Goal: Find specific page/section: Find specific page/section

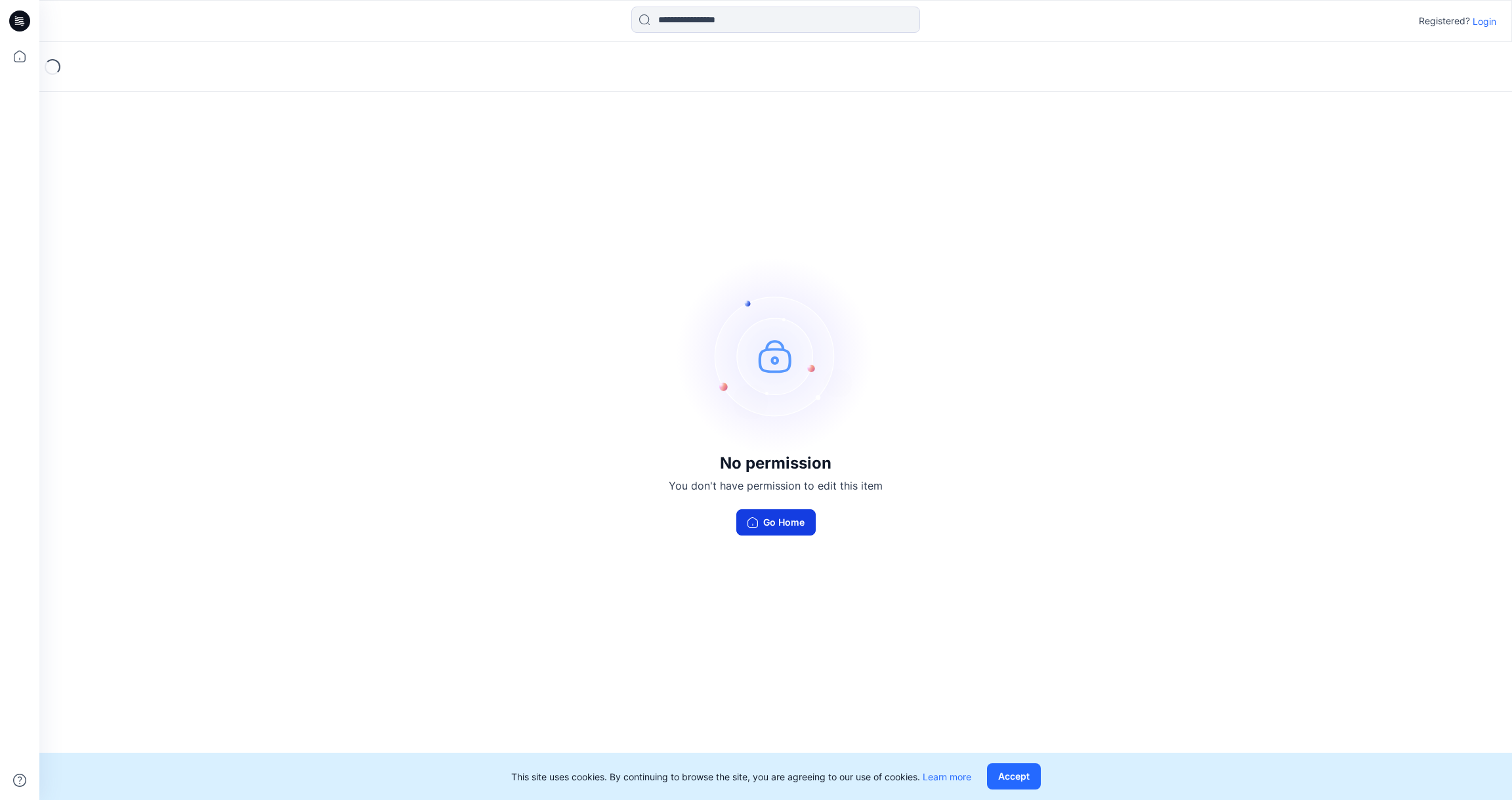
click at [781, 522] on button "Go Home" at bounding box center [776, 522] width 79 height 26
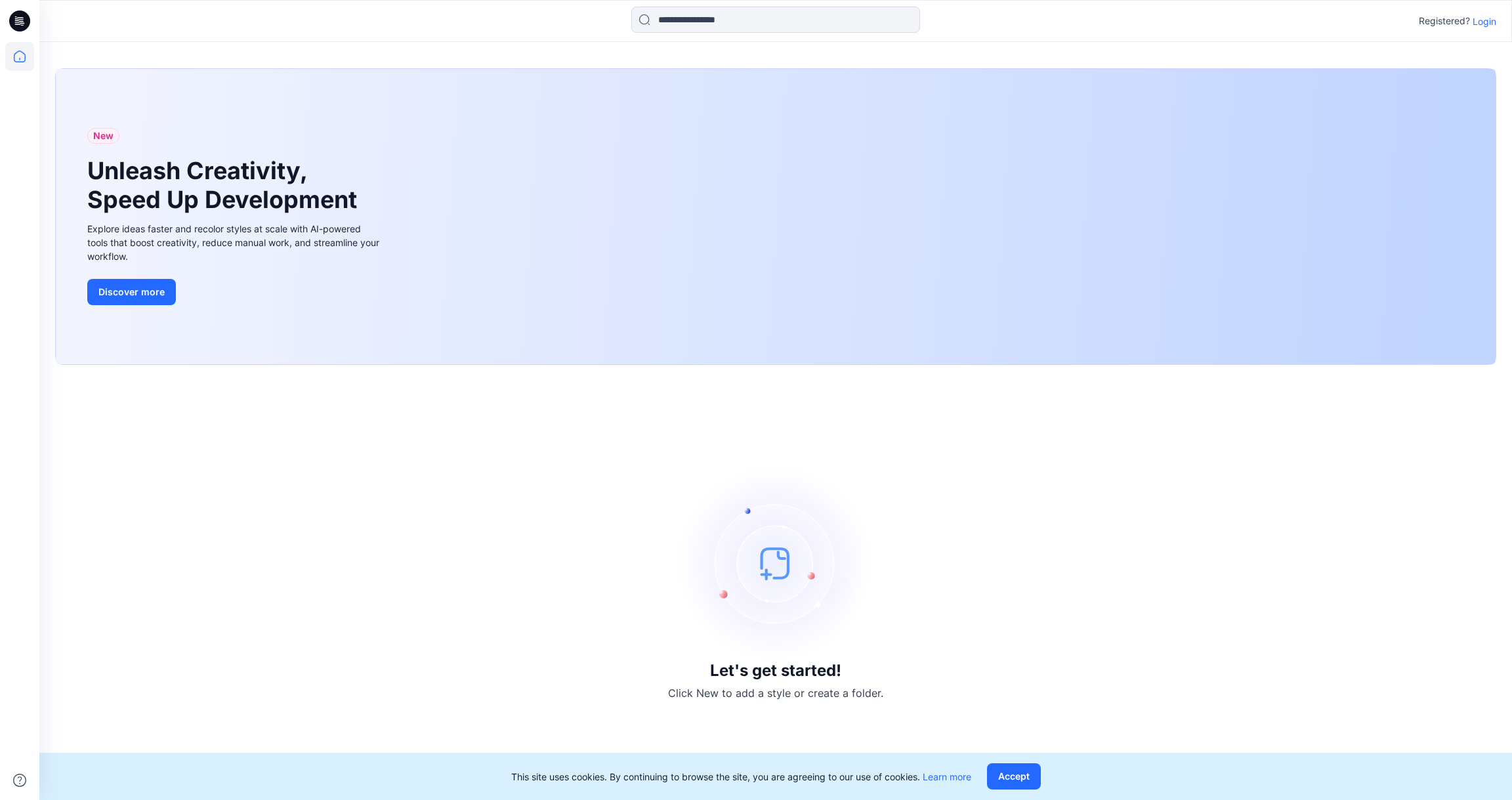
click at [1481, 26] on p "Login" at bounding box center [1484, 22] width 23 height 14
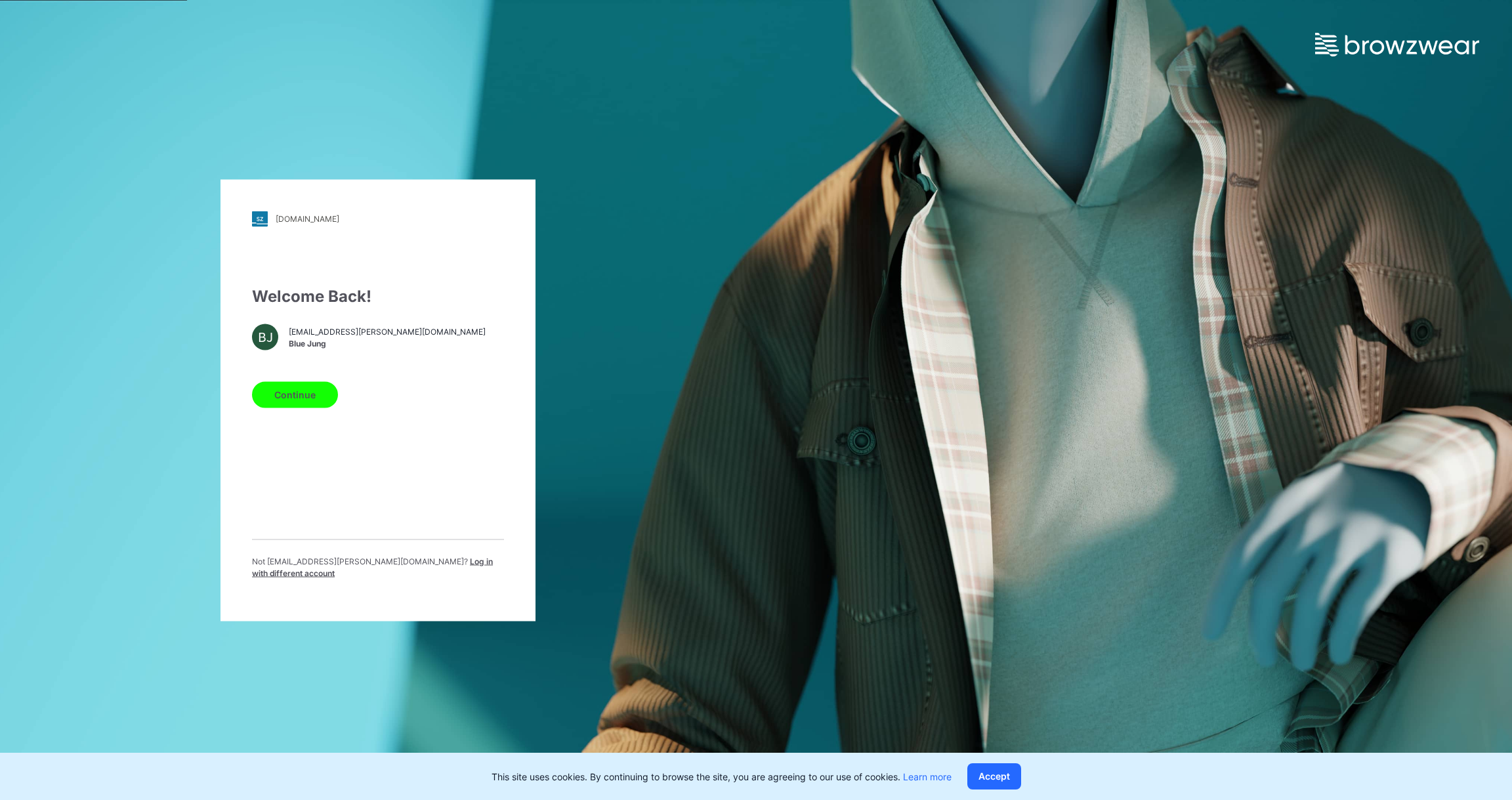
click at [295, 401] on button "Continue" at bounding box center [295, 394] width 86 height 26
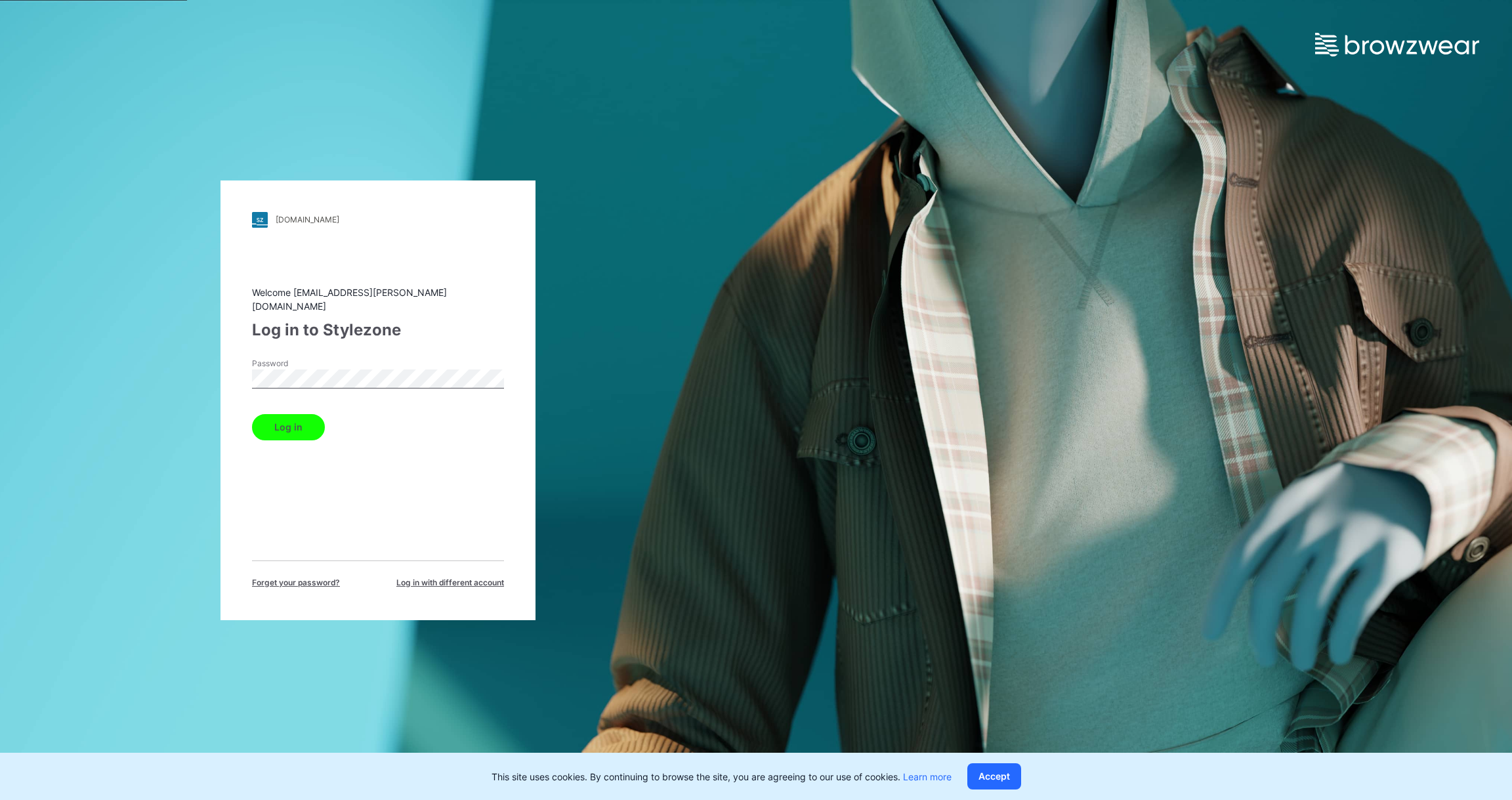
click at [295, 414] on button "Log in" at bounding box center [288, 427] width 72 height 26
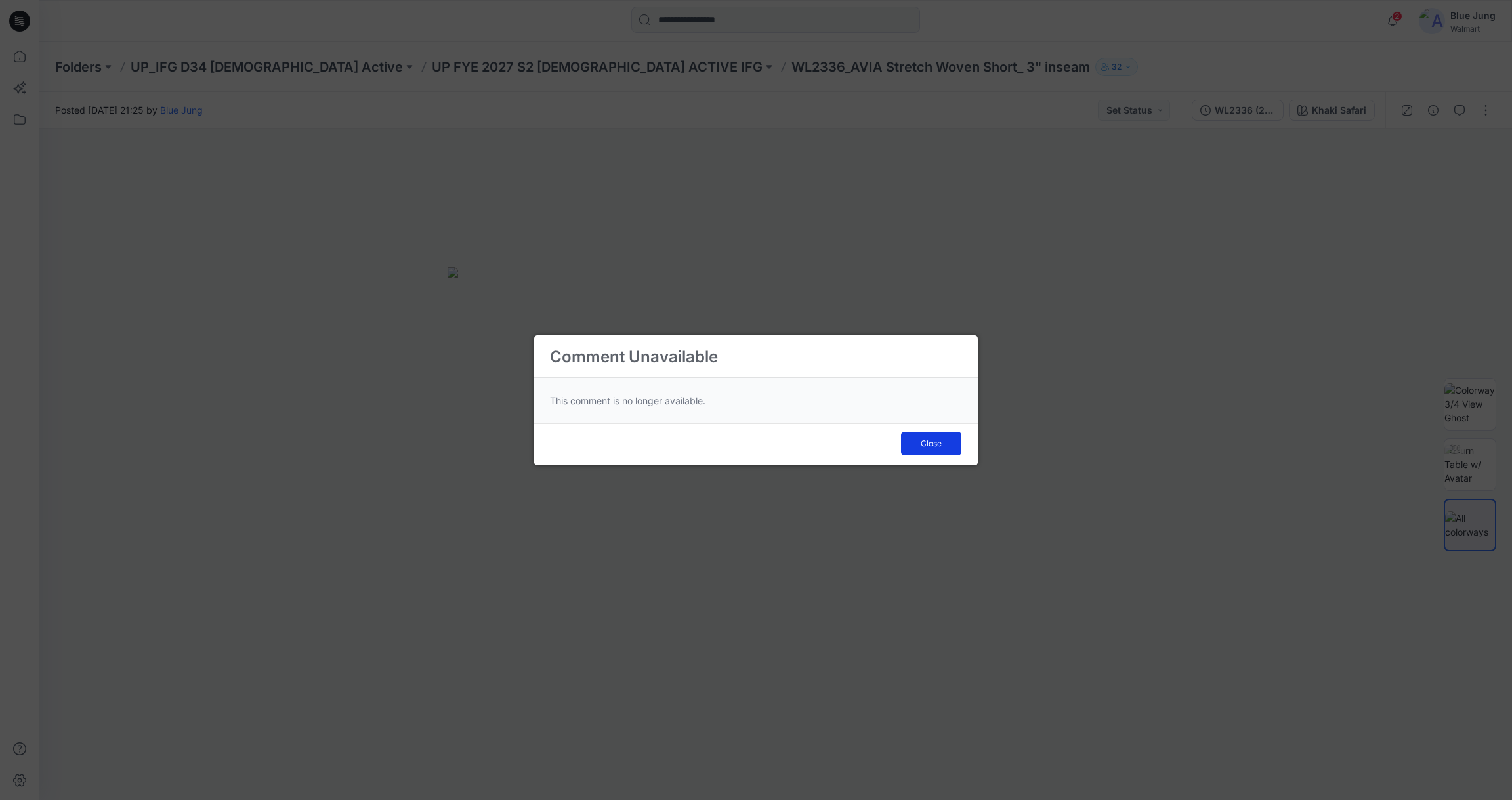
click at [928, 443] on span "Close" at bounding box center [932, 444] width 21 height 12
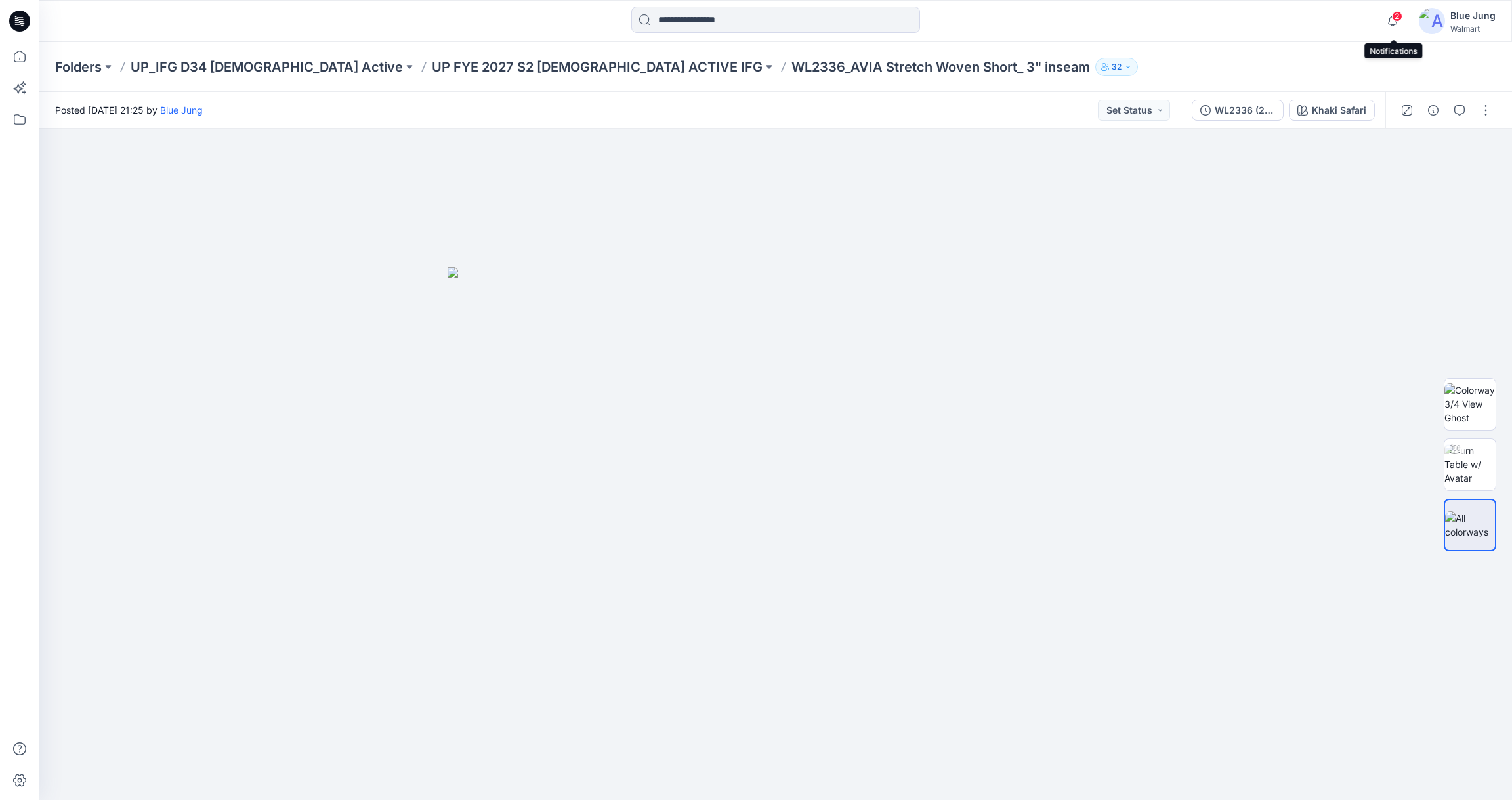
click at [1397, 17] on span "2" at bounding box center [1397, 16] width 10 height 10
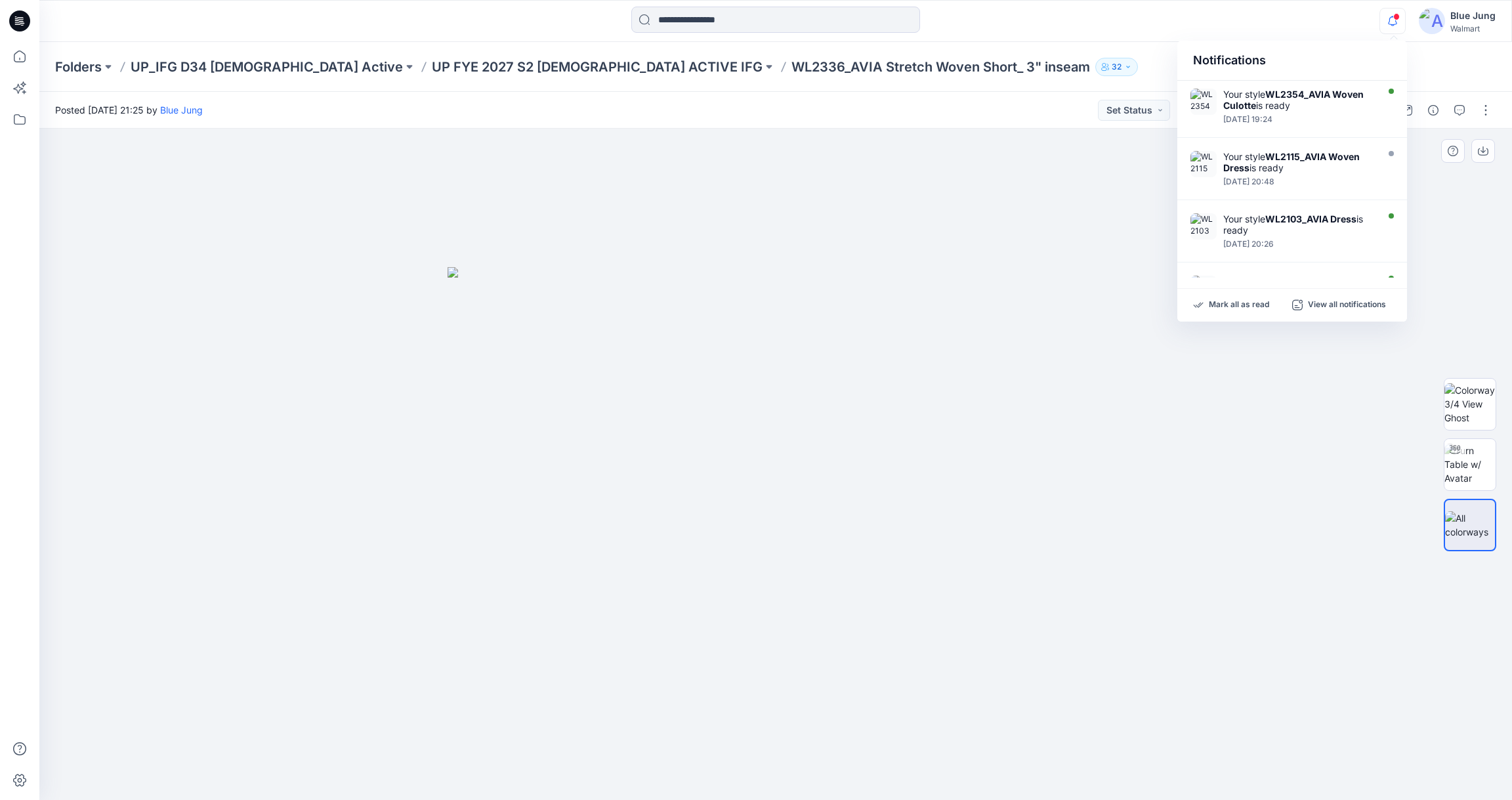
click at [1289, 373] on div at bounding box center [776, 464] width 1473 height 671
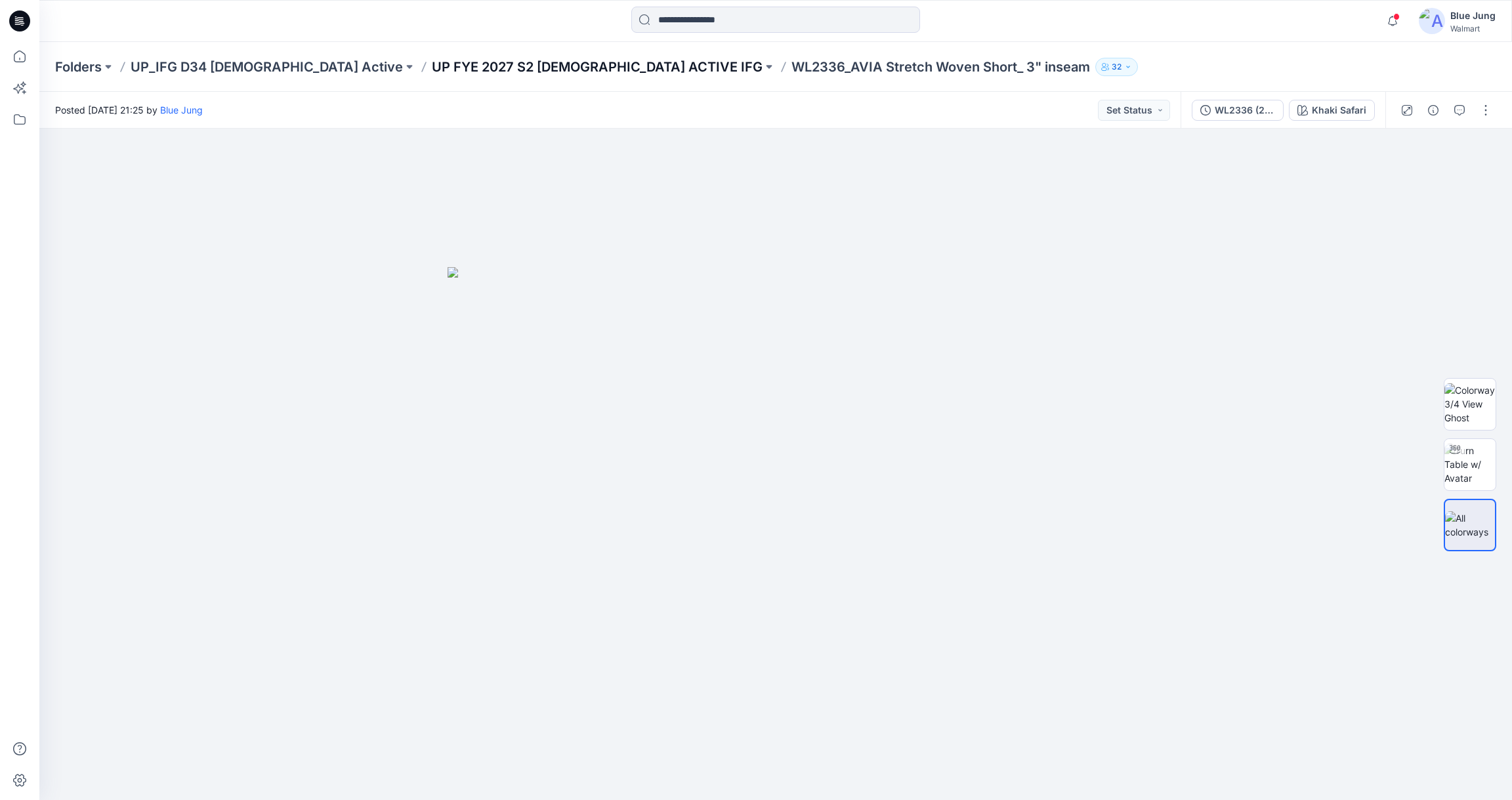
click at [496, 62] on p "UP FYE 2027 S2 [DEMOGRAPHIC_DATA] ACTIVE IFG" at bounding box center [598, 66] width 331 height 18
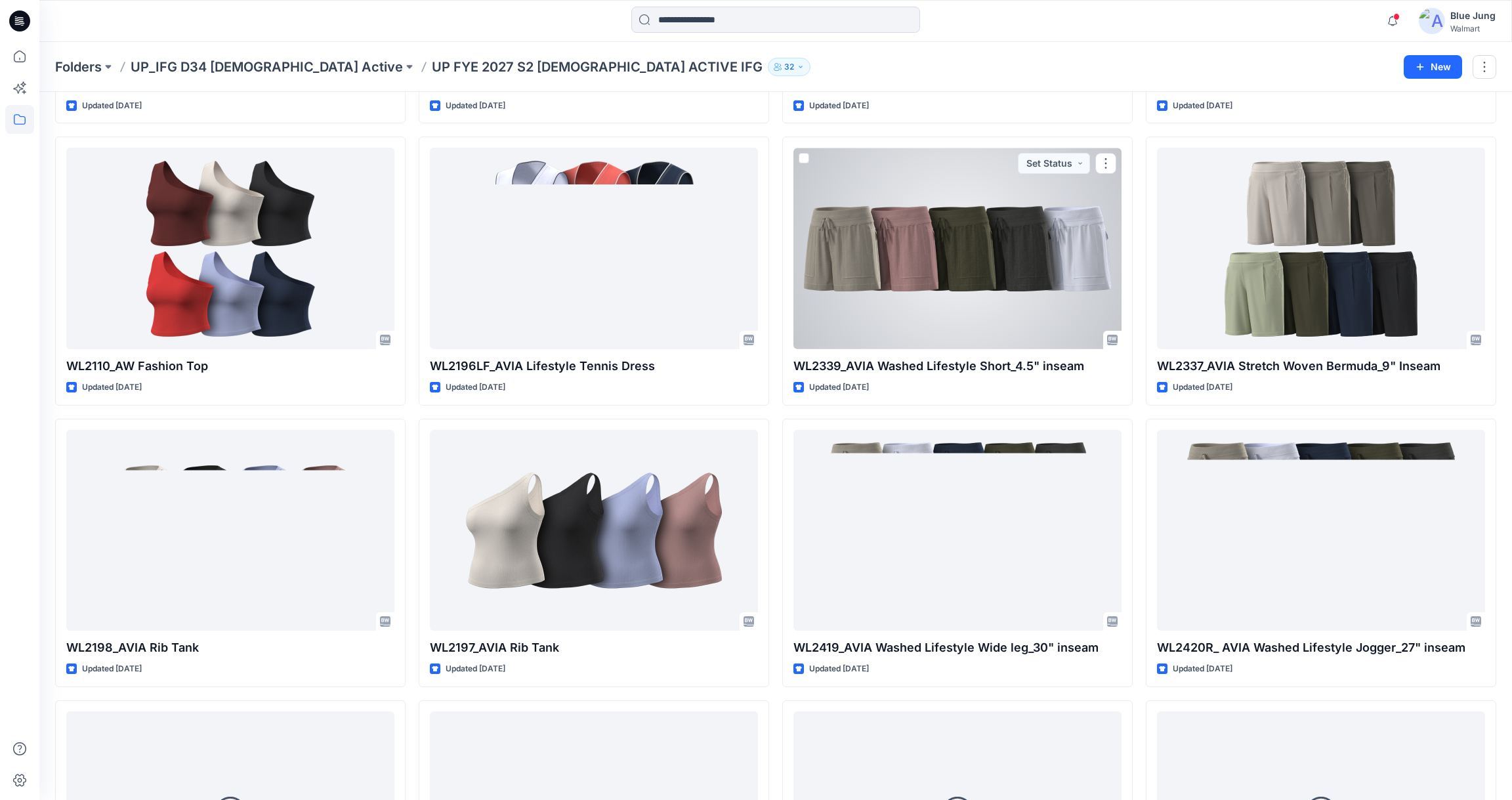
scroll to position [1981, 0]
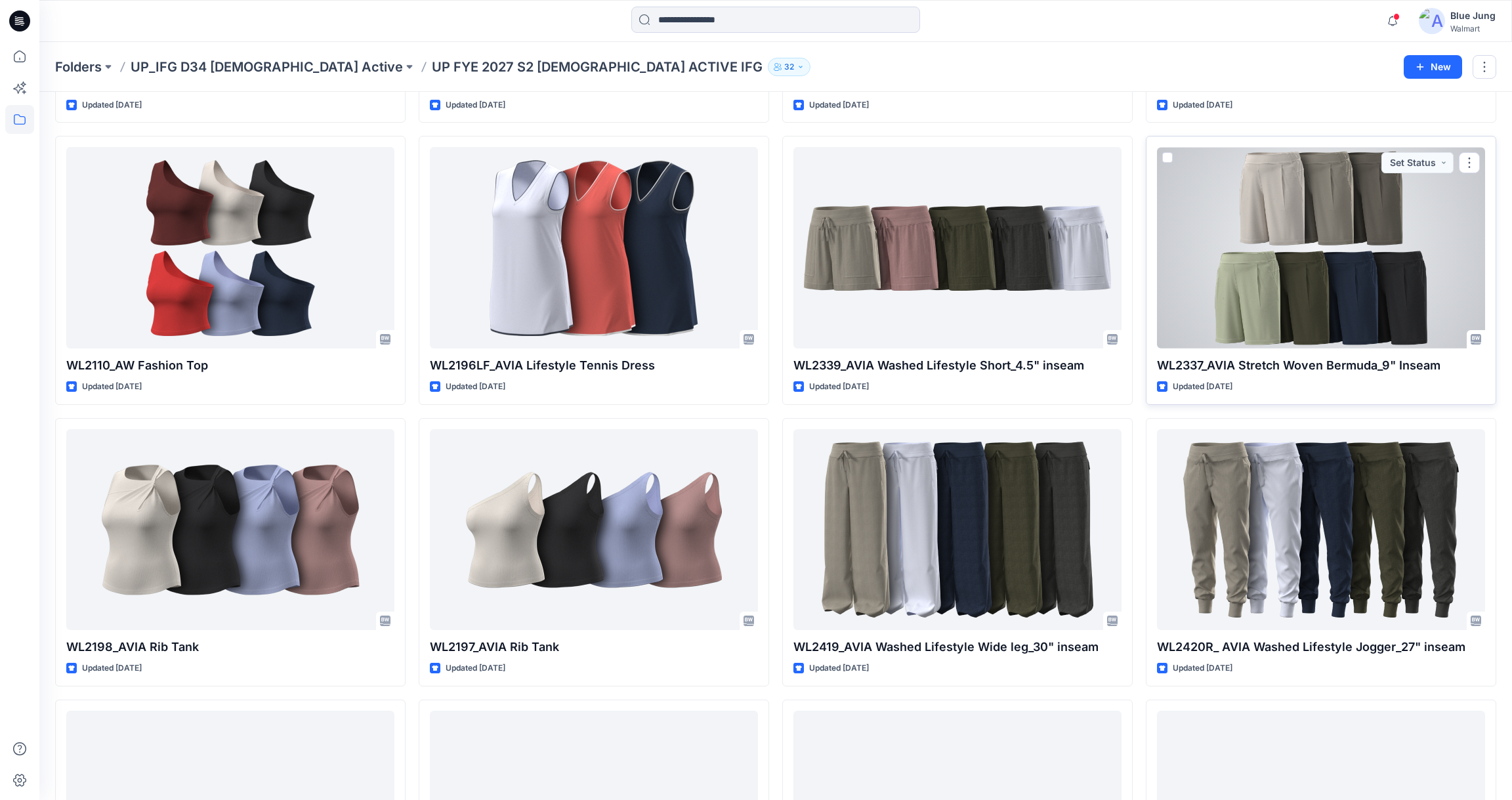
click at [1270, 301] on div at bounding box center [1321, 247] width 328 height 202
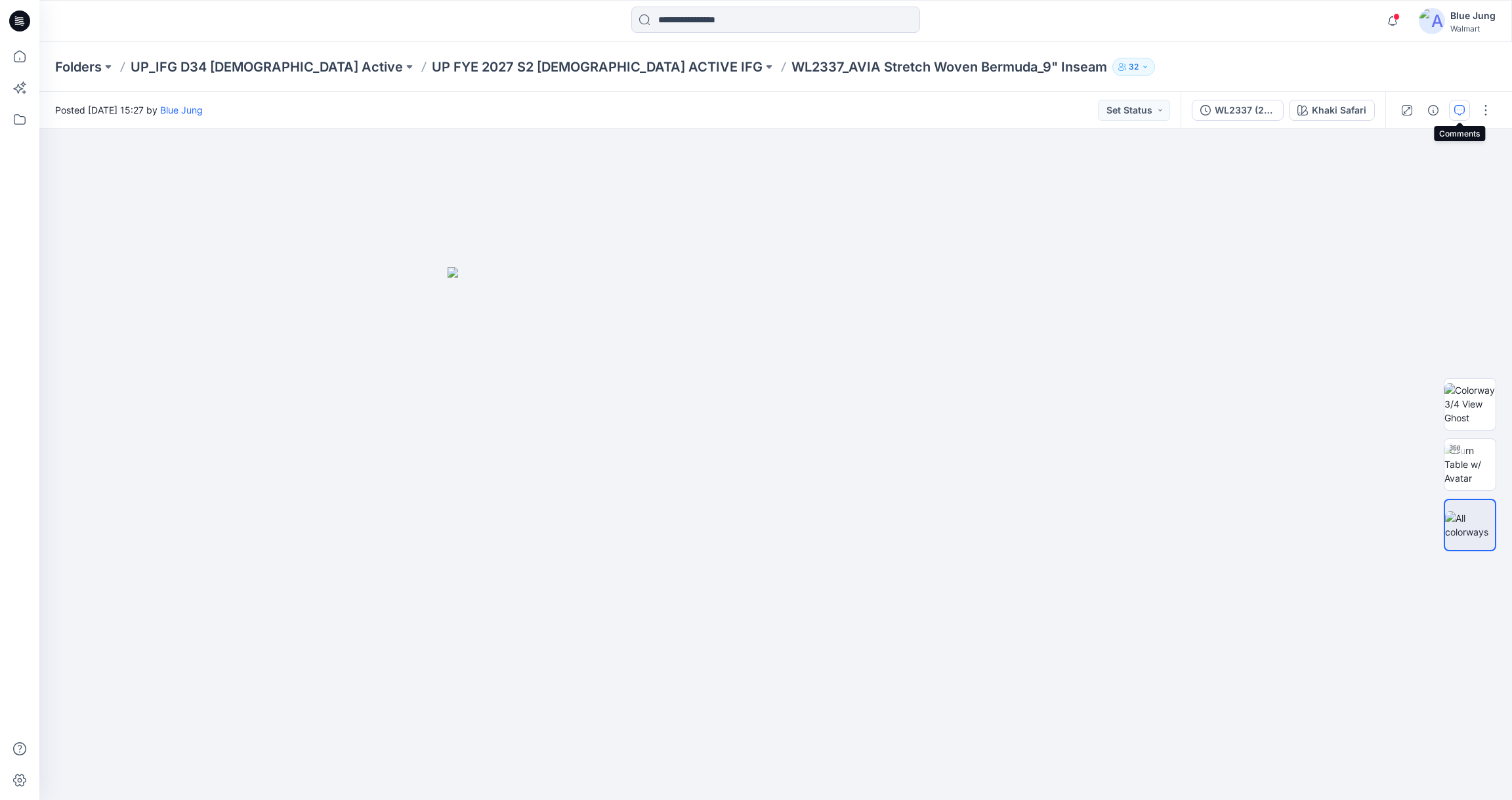
click at [1454, 109] on icon "button" at bounding box center [1459, 110] width 10 height 10
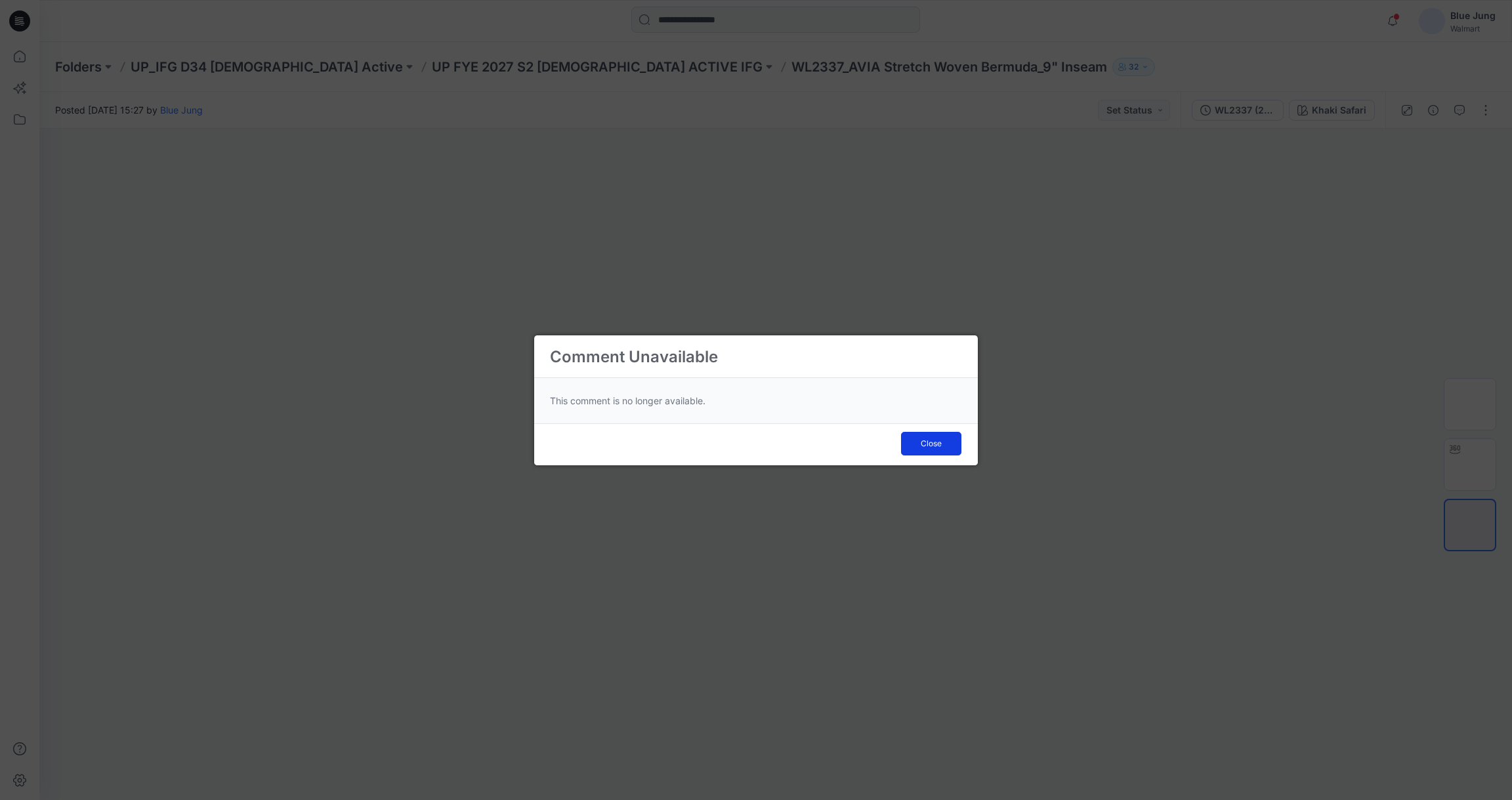
click at [919, 439] on button "Close" at bounding box center [932, 443] width 60 height 23
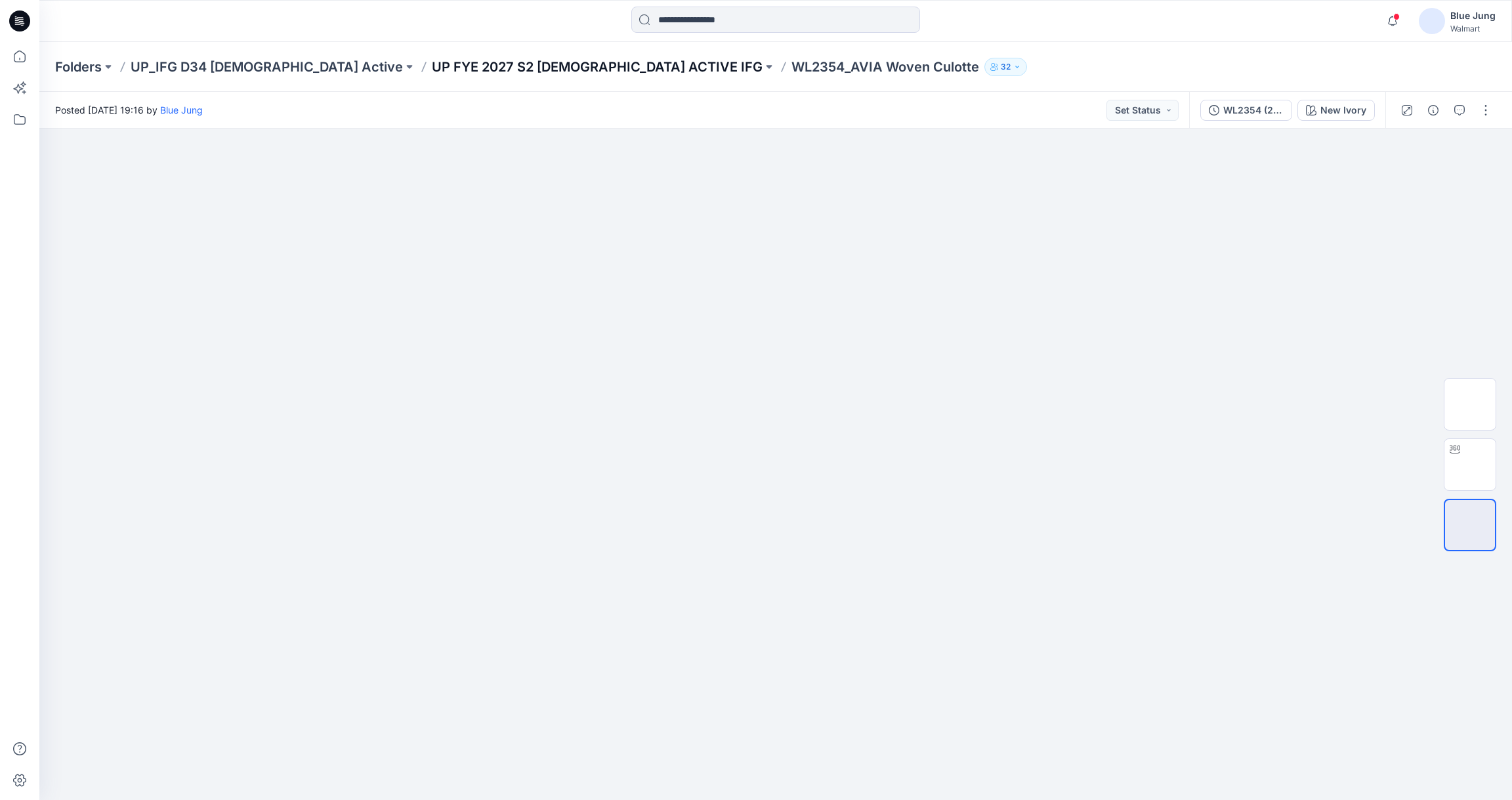
click at [437, 69] on p "UP FYE 2027 S2 [DEMOGRAPHIC_DATA] ACTIVE IFG" at bounding box center [598, 66] width 331 height 18
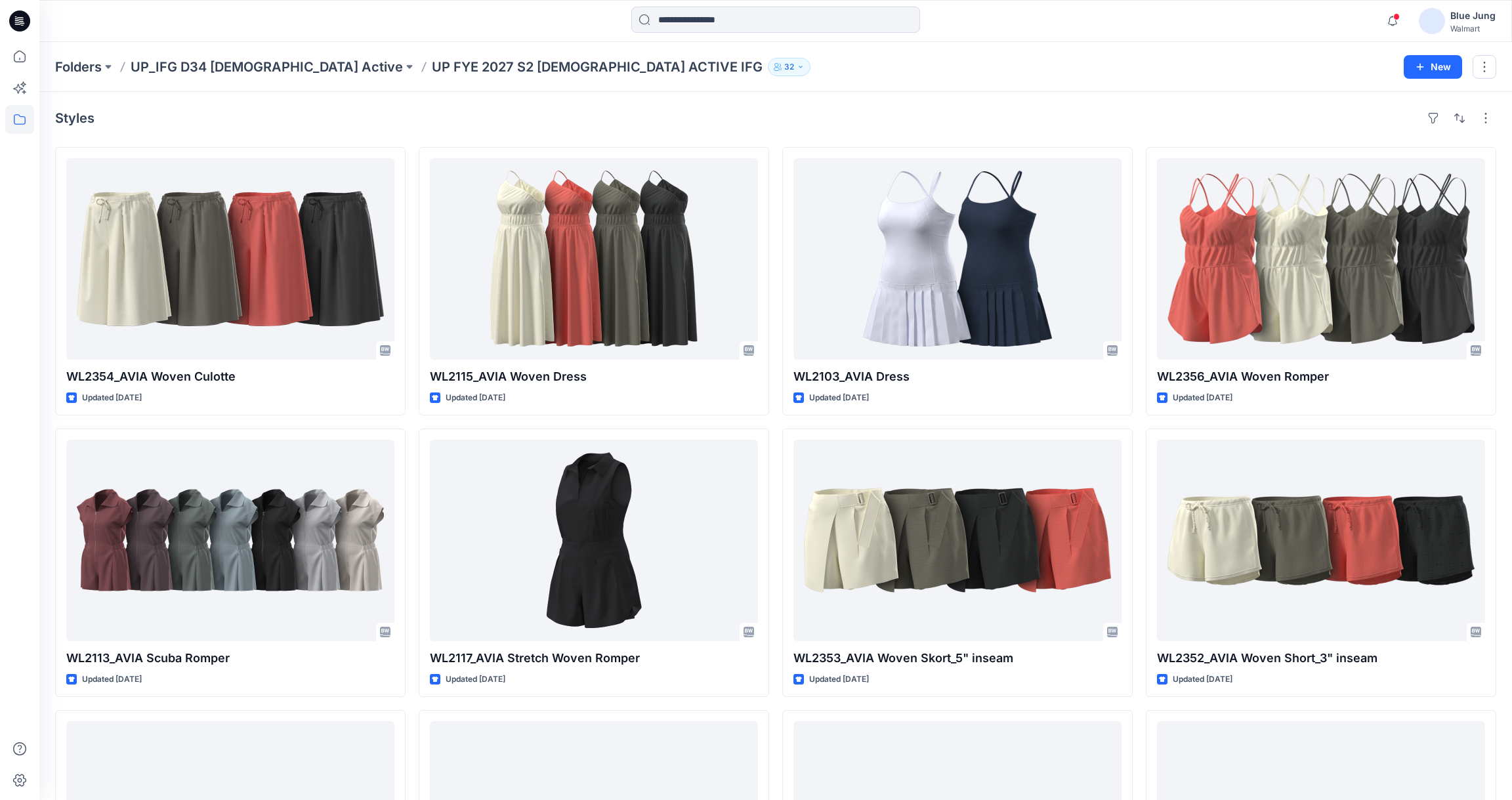
click at [784, 59] on p "32" at bounding box center [788, 66] width 9 height 15
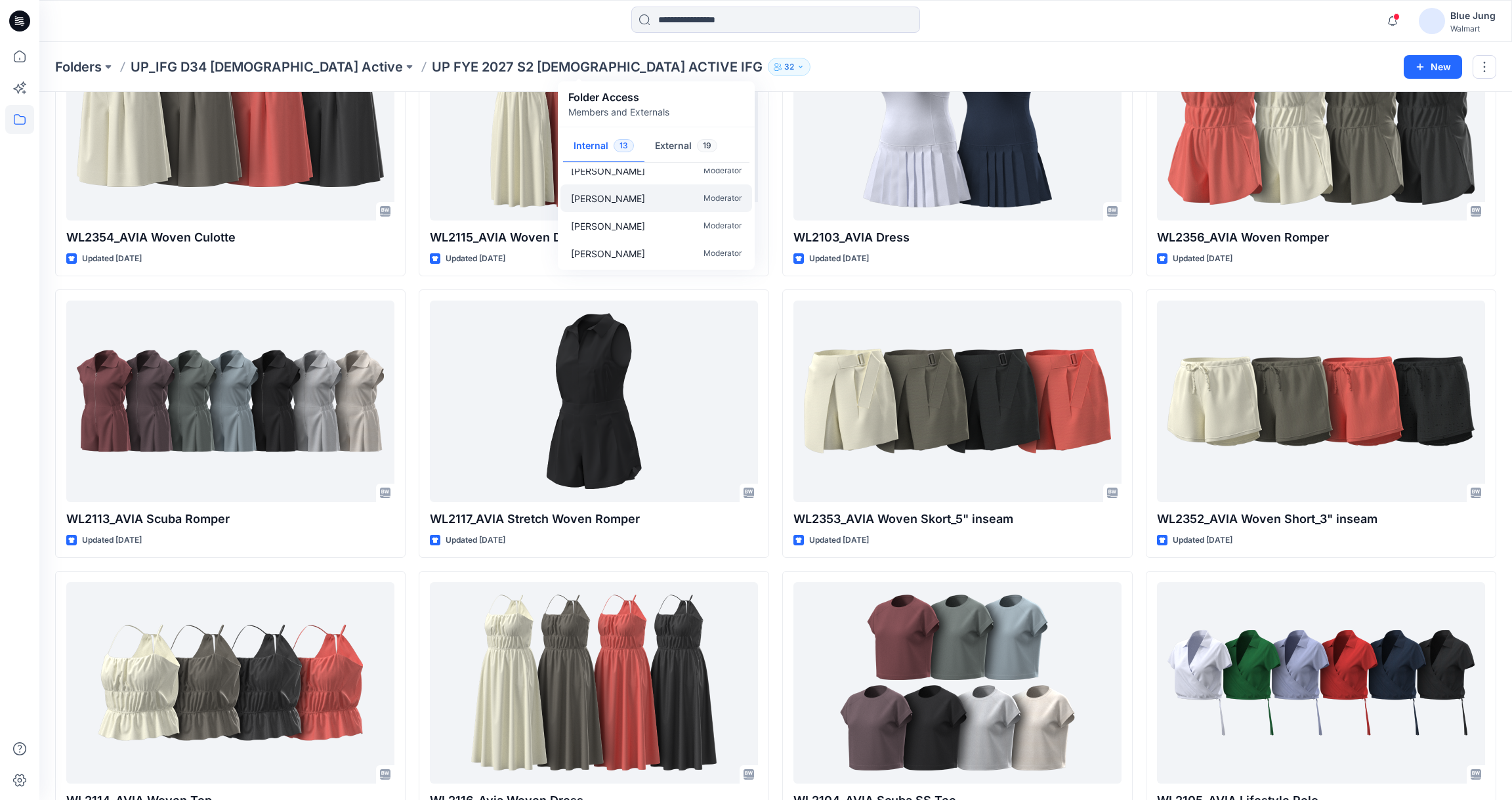
scroll to position [146, 0]
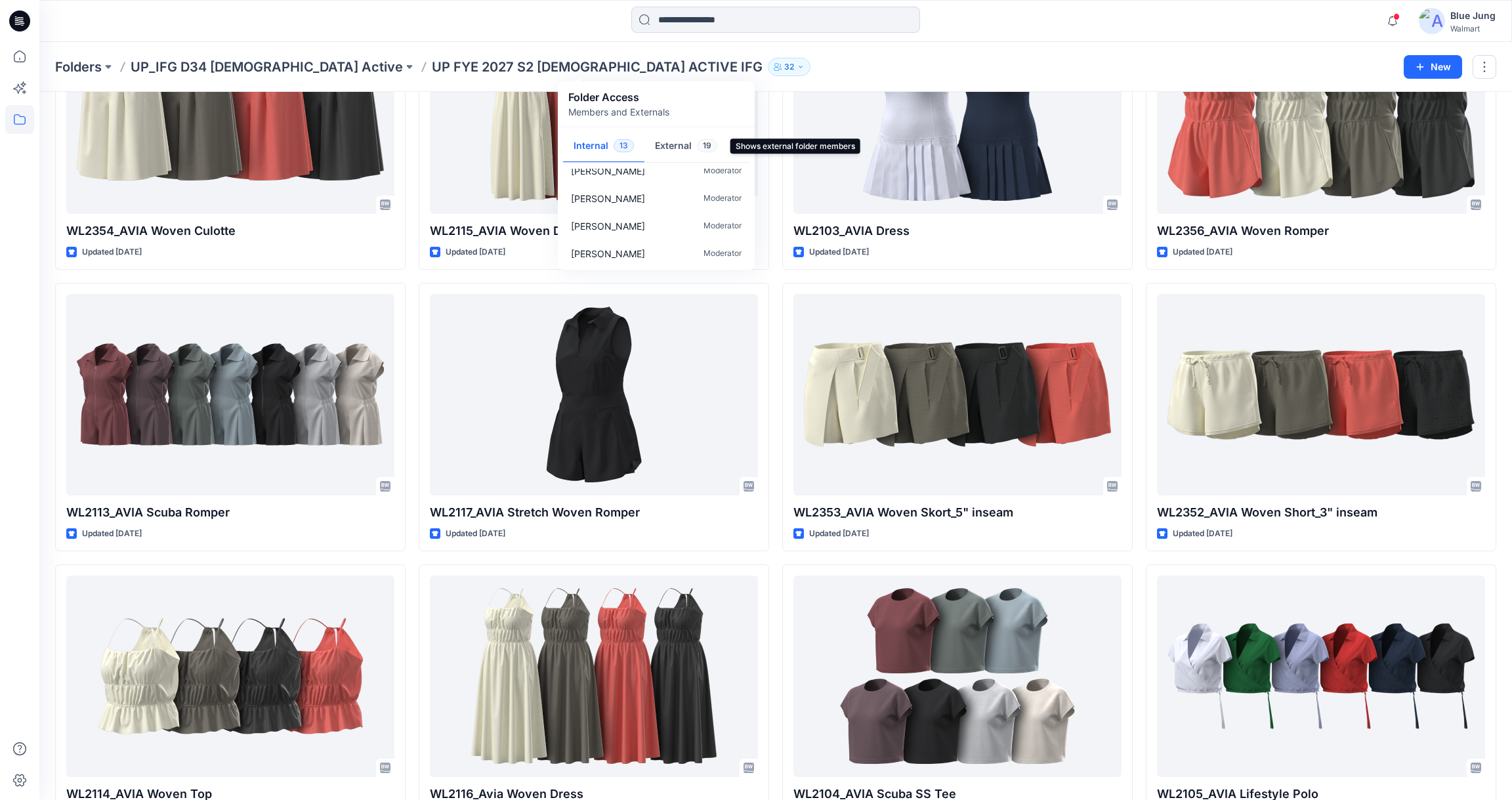
click at [668, 149] on button "External 19" at bounding box center [686, 147] width 84 height 34
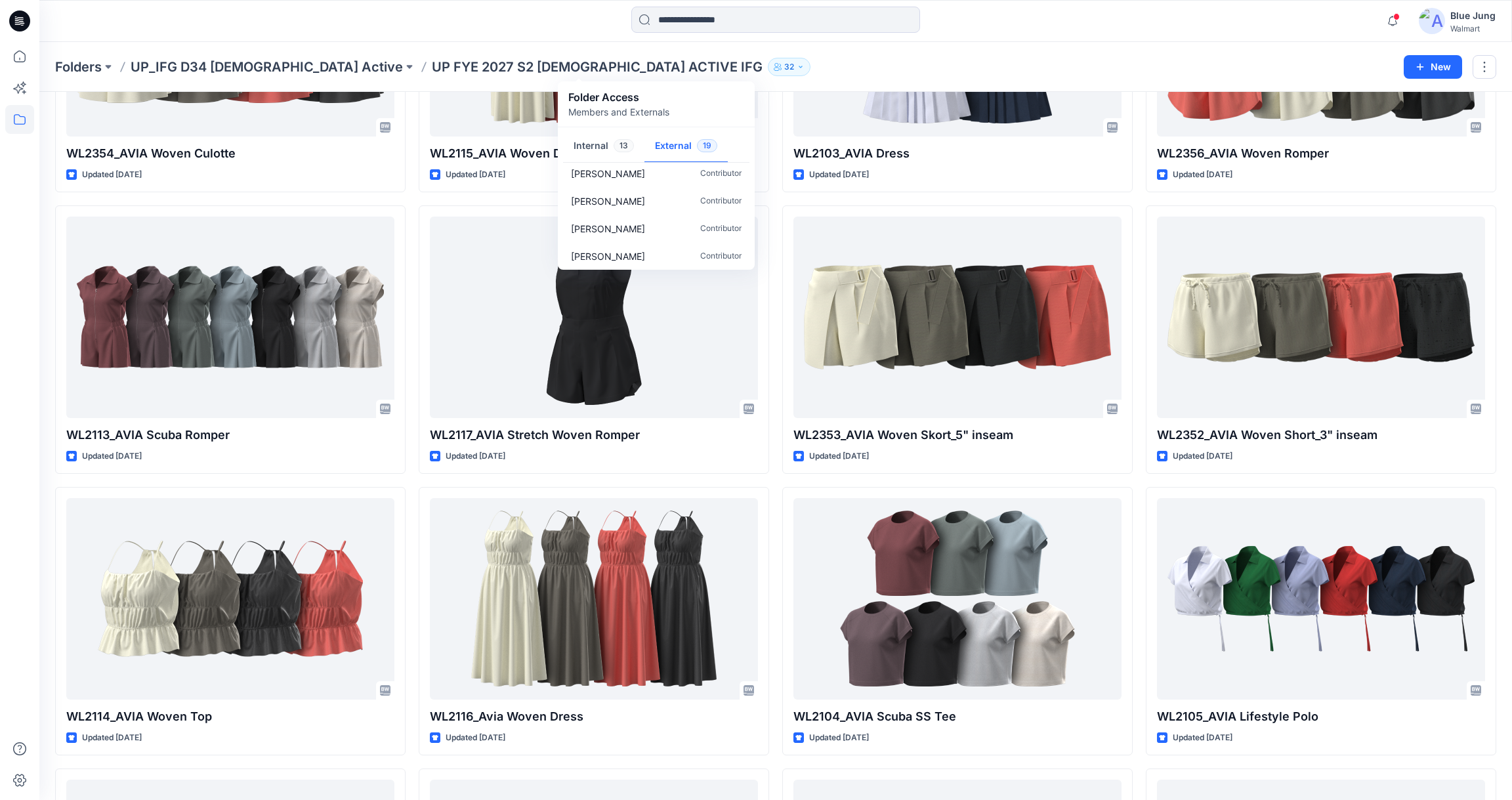
scroll to position [347, 0]
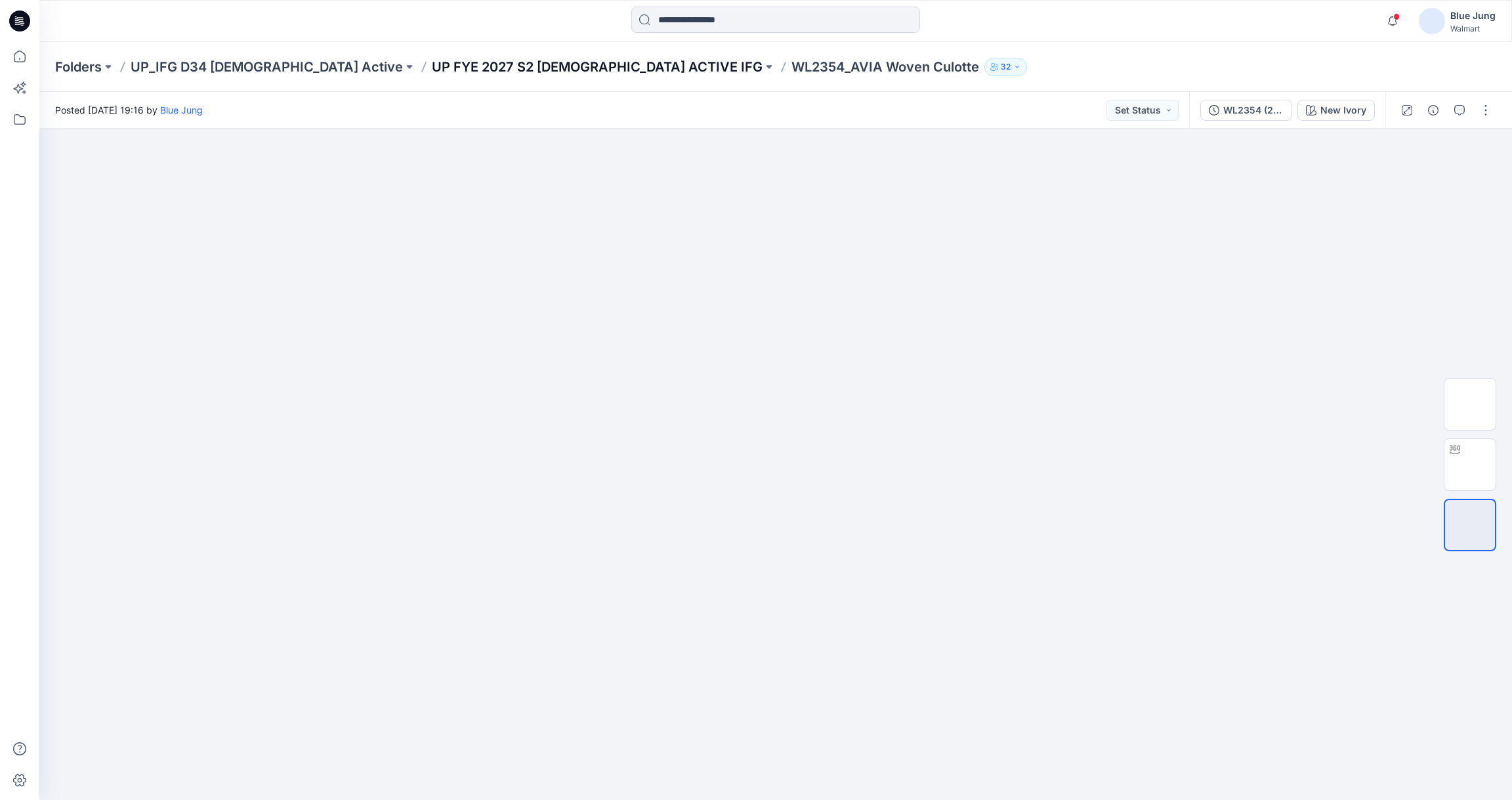
click at [459, 70] on p "UP FYE 2027 S2 [DEMOGRAPHIC_DATA] ACTIVE IFG" at bounding box center [598, 66] width 331 height 18
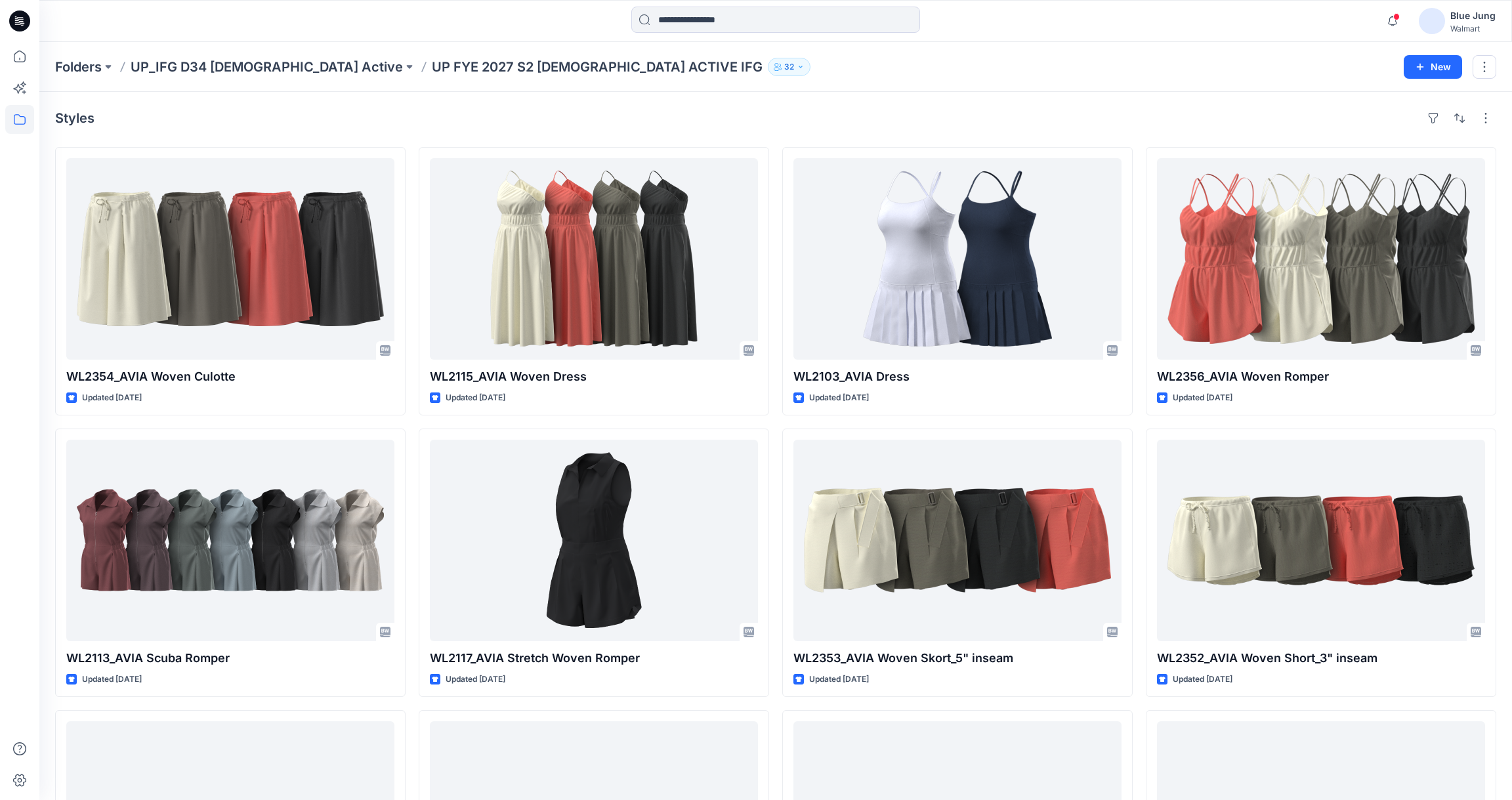
click at [784, 70] on p "32" at bounding box center [788, 66] width 9 height 15
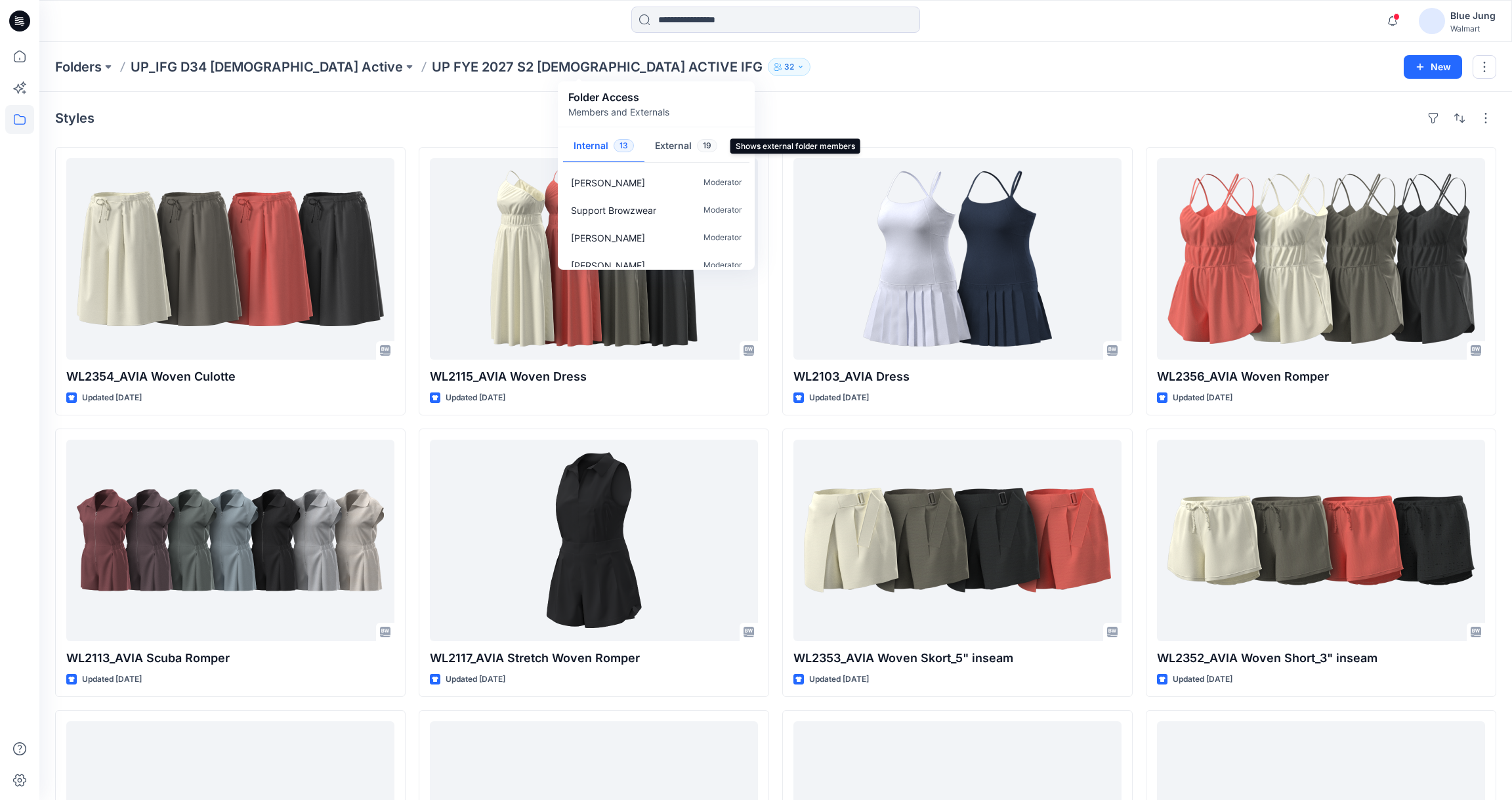
click at [673, 158] on button "External 19" at bounding box center [686, 147] width 84 height 34
